Goal: Navigation & Orientation: Go to known website

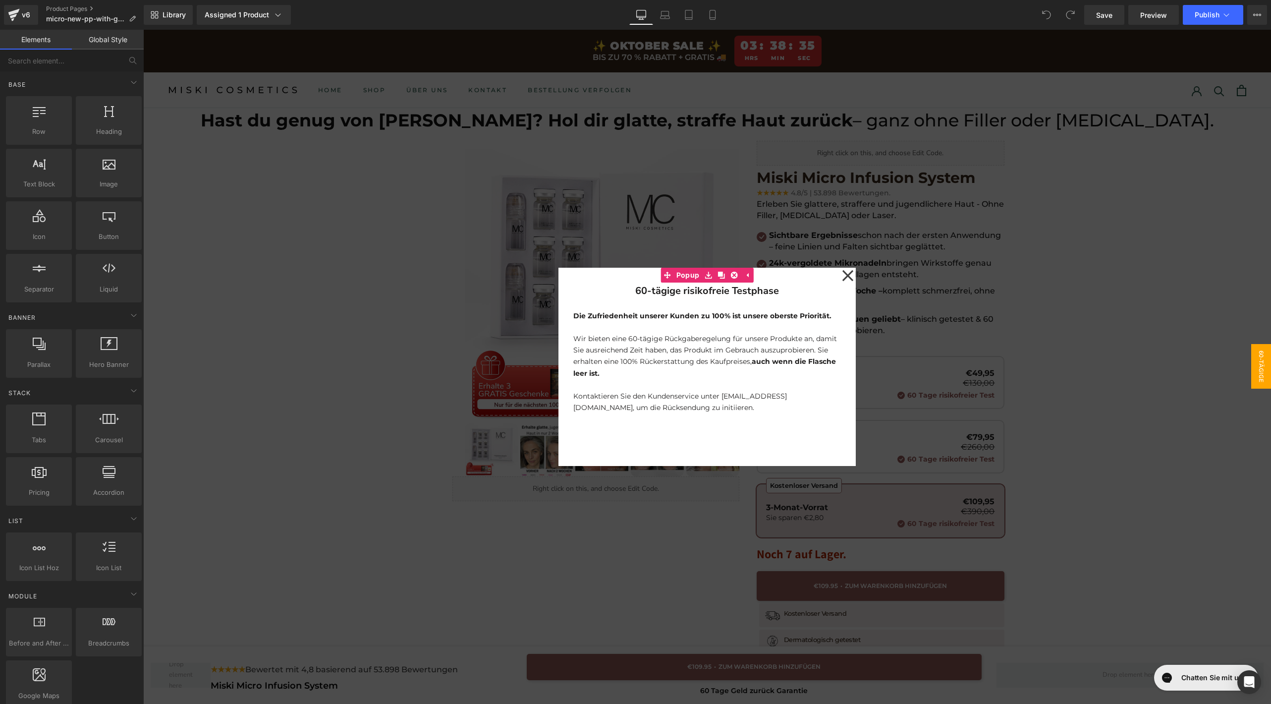
click at [230, 130] on div at bounding box center [707, 367] width 1128 height 674
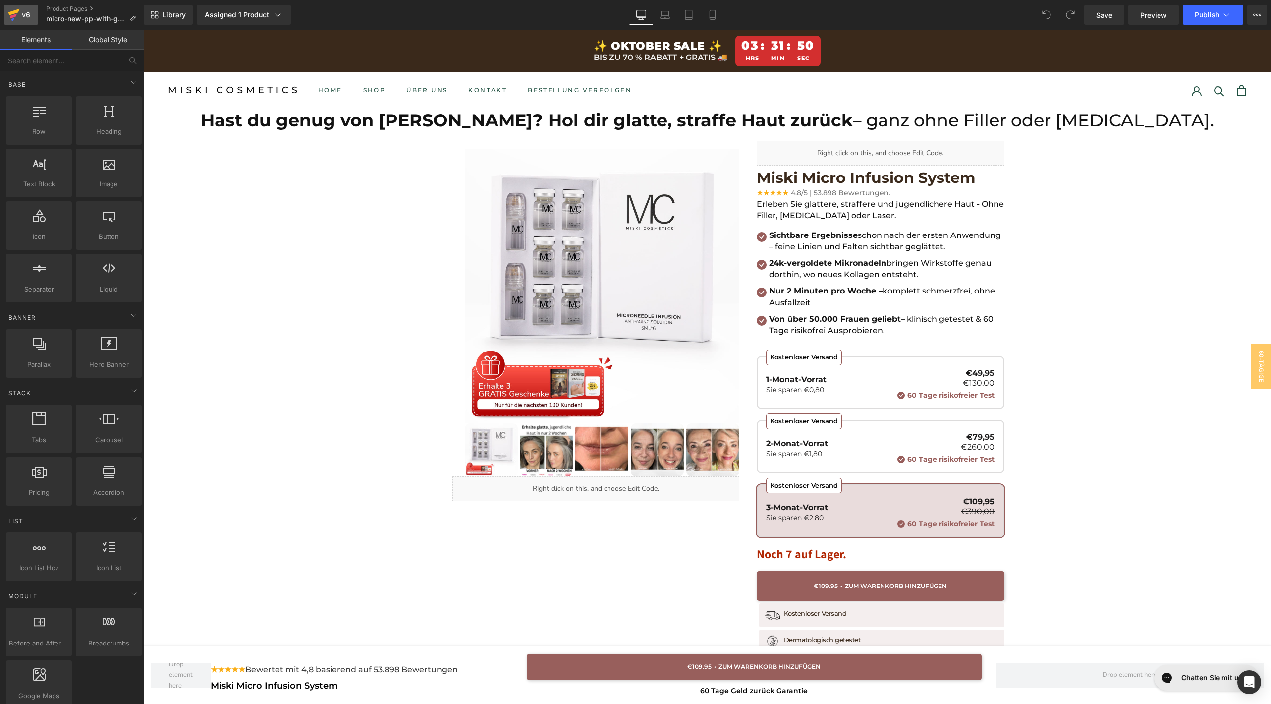
click at [11, 14] on icon at bounding box center [14, 14] width 12 height 25
